Goal: Task Accomplishment & Management: Use online tool/utility

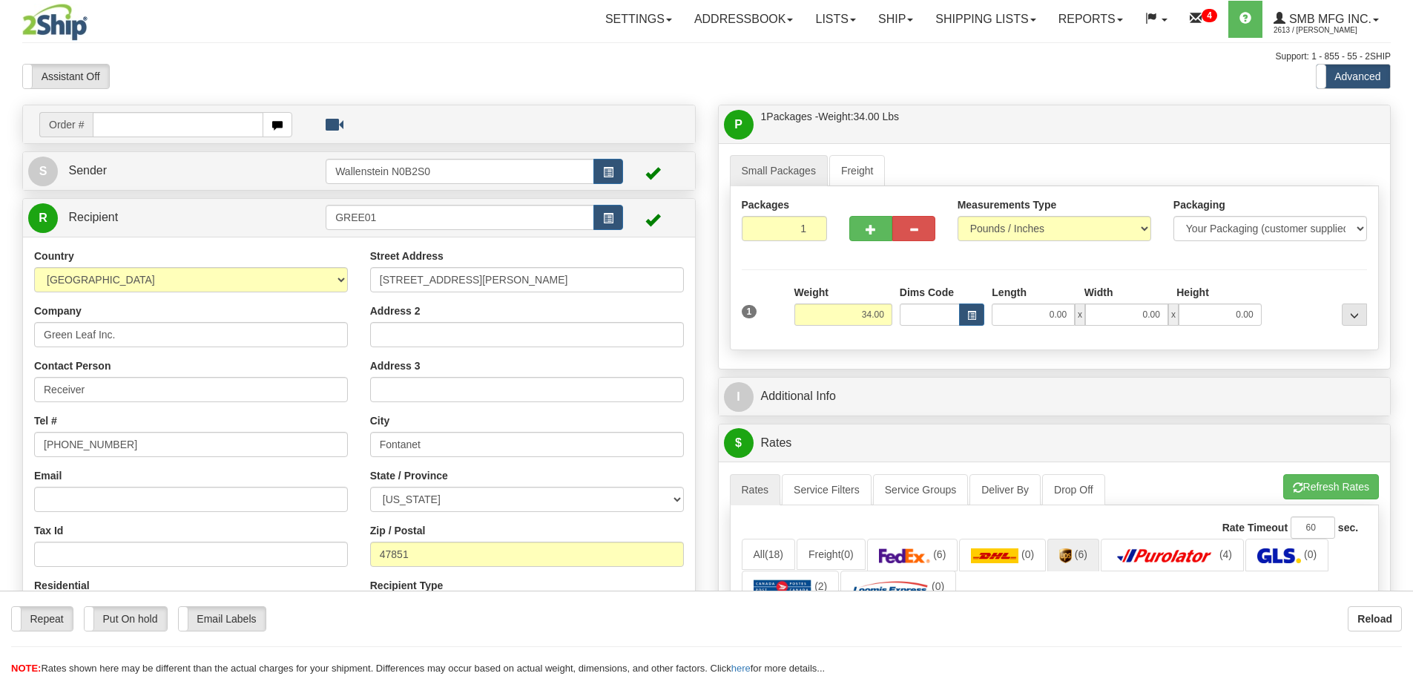
select select "0"
drag, startPoint x: 389, startPoint y: 216, endPoint x: 220, endPoint y: 219, distance: 169.1
click at [220, 219] on tr "R Recipient GREE01" at bounding box center [358, 217] width 661 height 30
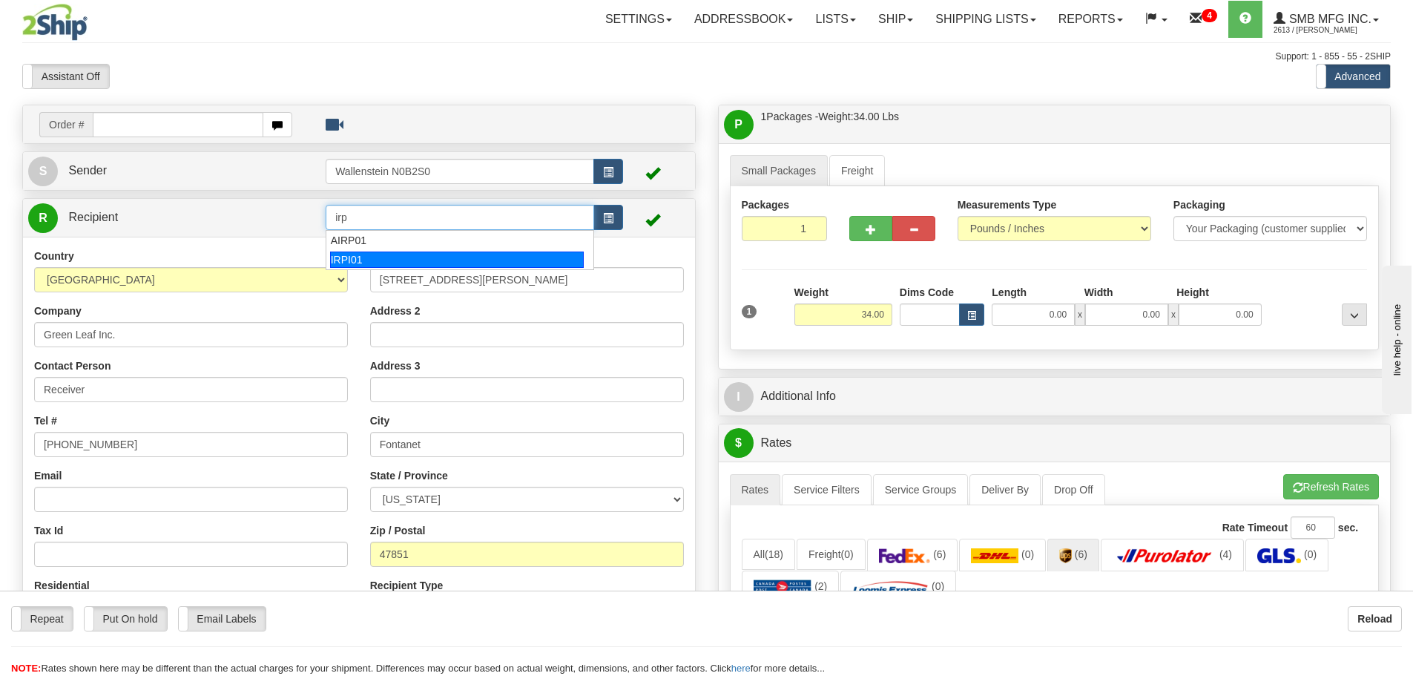
click at [369, 260] on div "IRPI01" at bounding box center [457, 259] width 254 height 16
type input "IRPI01"
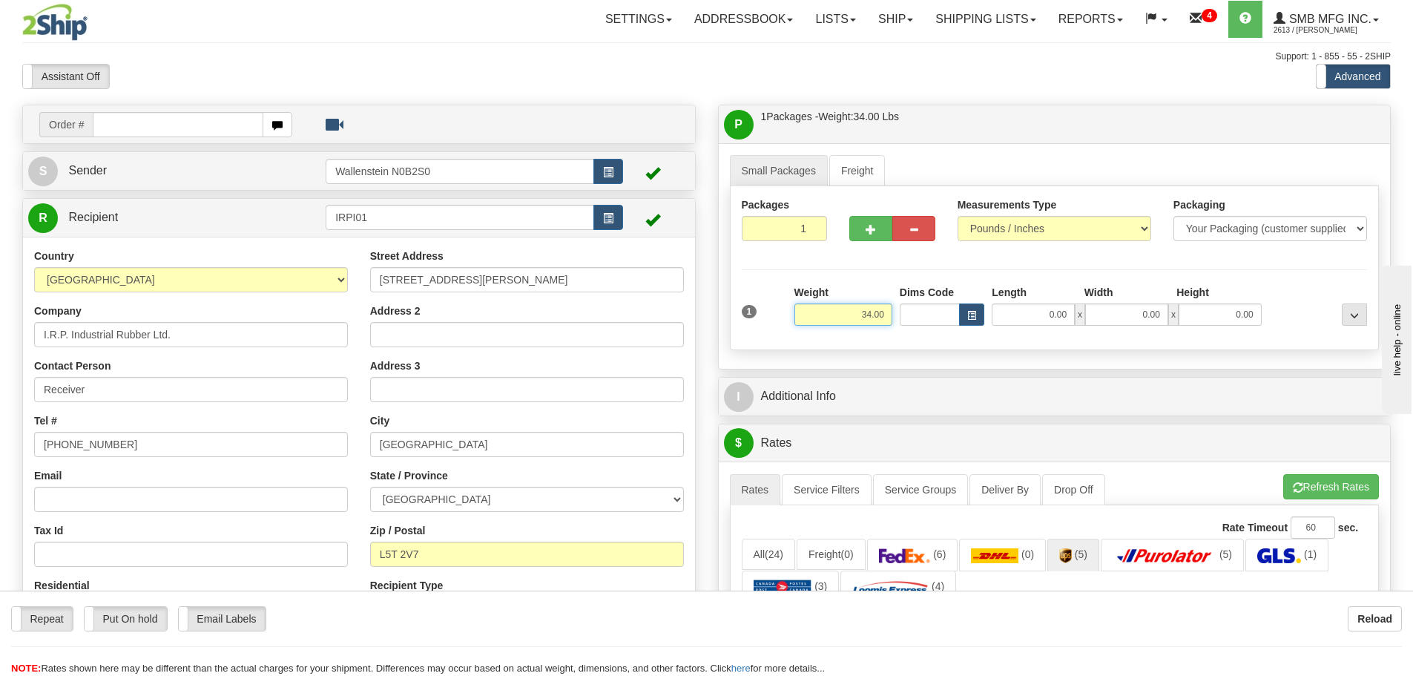
click at [859, 312] on input "34.00" at bounding box center [843, 314] width 98 height 22
type input "8.00"
click at [923, 340] on div "Packages 1 1 Measurements Type" at bounding box center [1055, 268] width 650 height 164
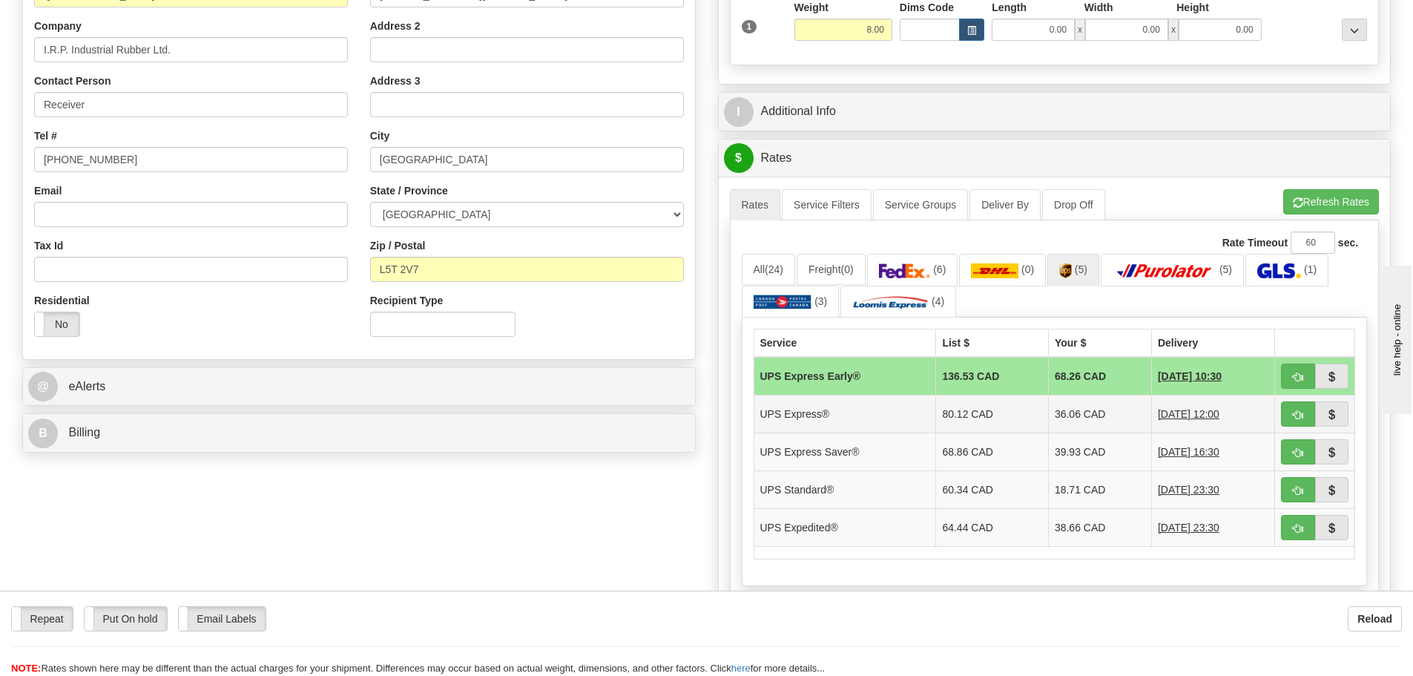
scroll to position [297, 0]
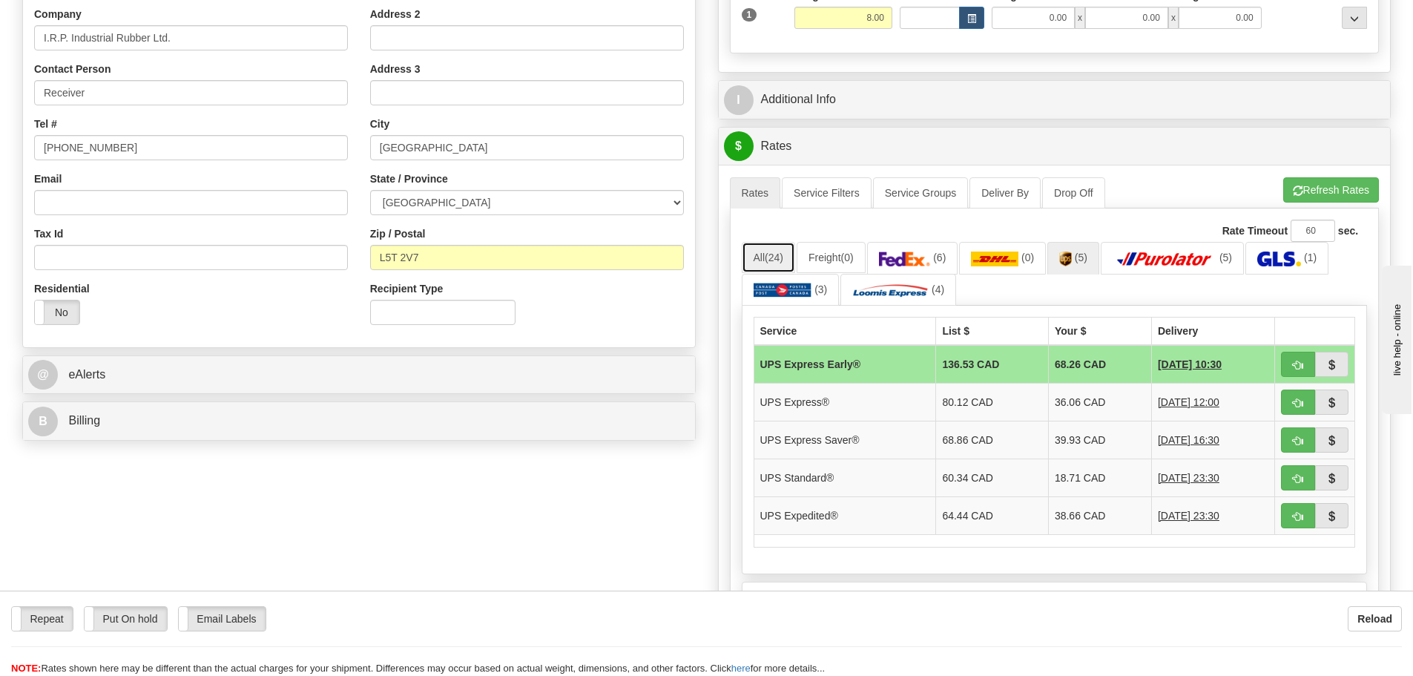
click at [769, 257] on span "(24)" at bounding box center [773, 257] width 19 height 12
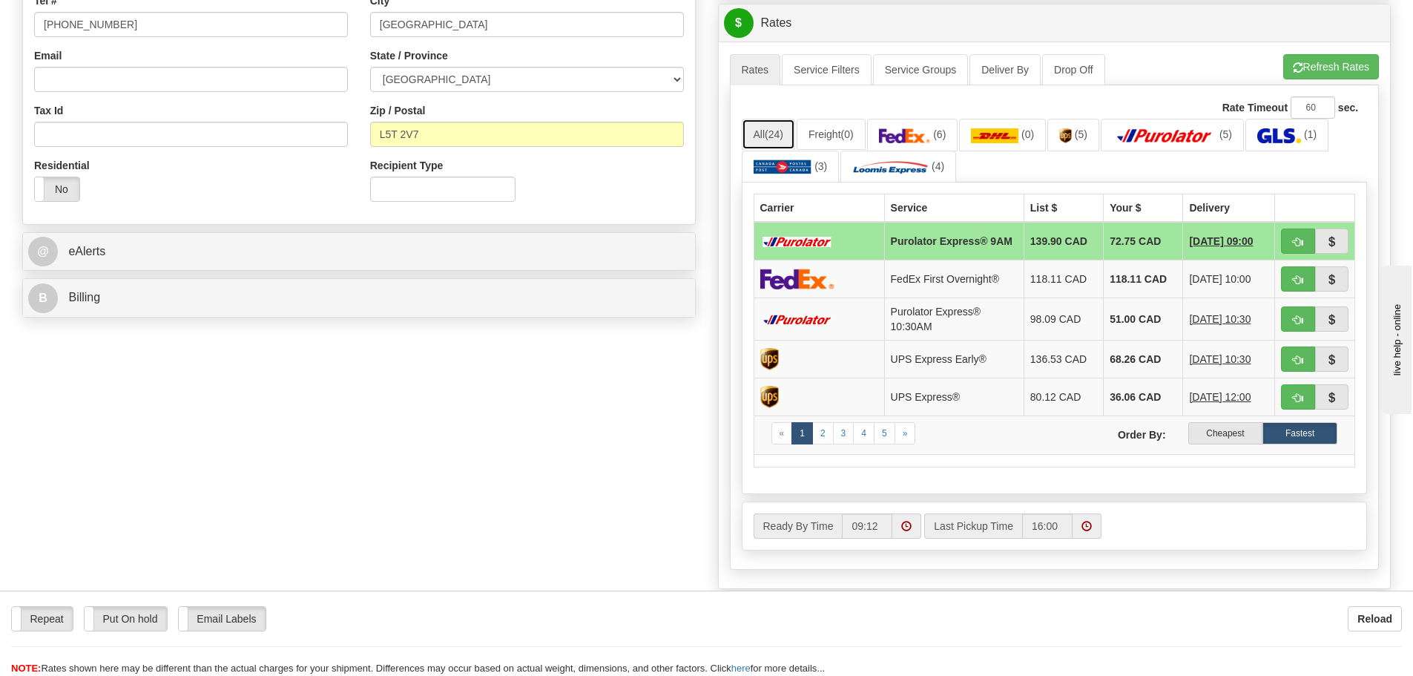
scroll to position [445, 0]
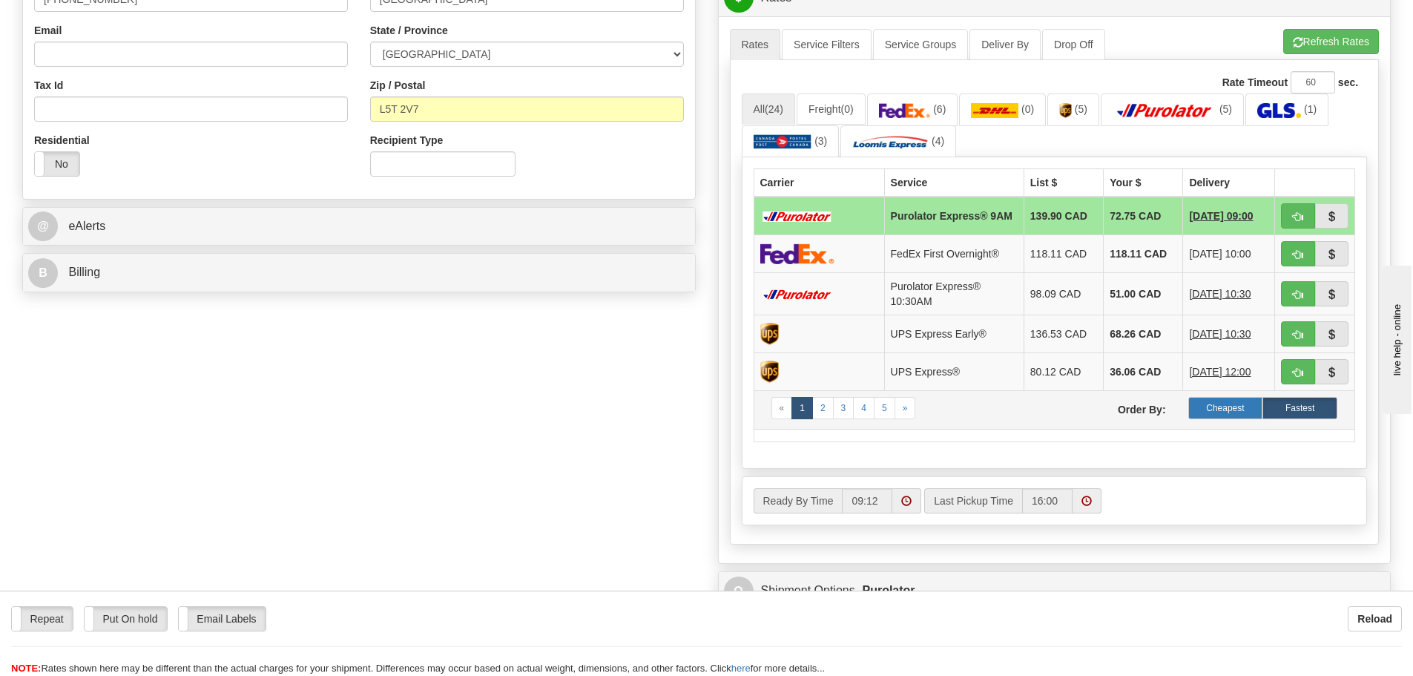
click at [1222, 410] on label "Cheapest" at bounding box center [1225, 408] width 75 height 22
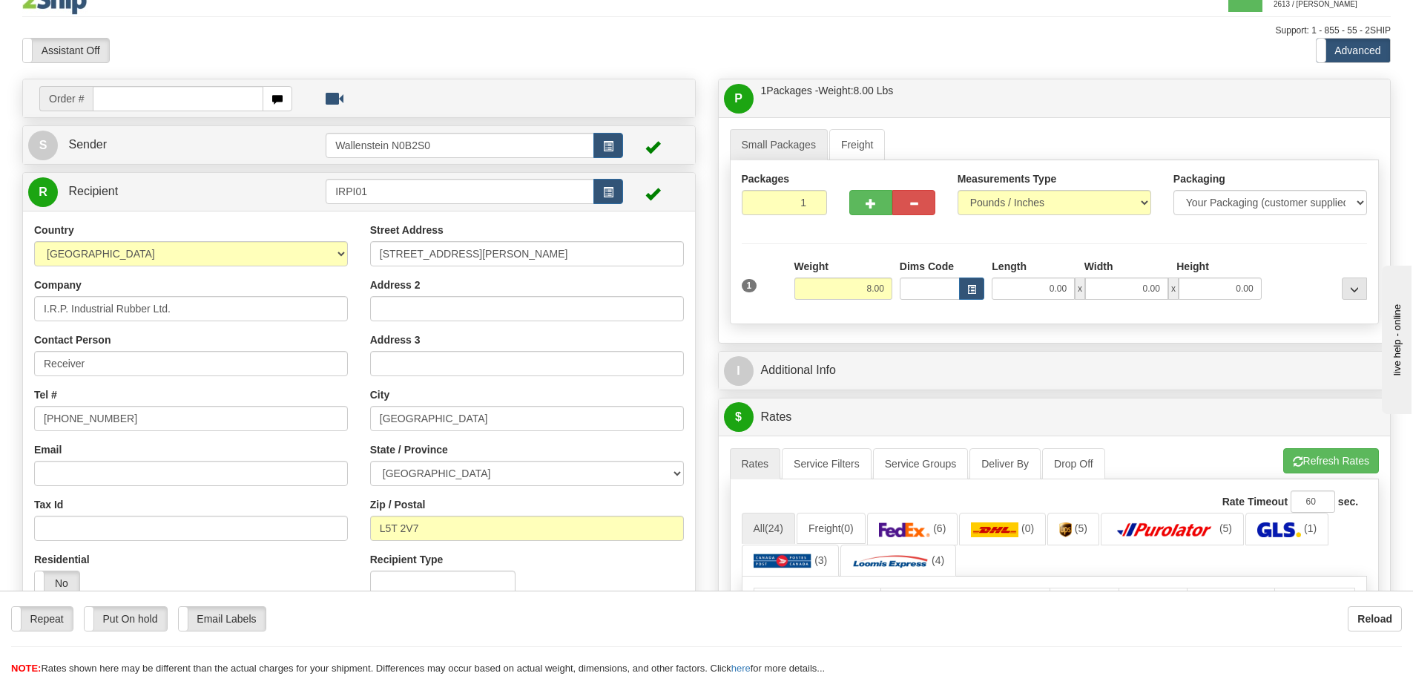
scroll to position [0, 0]
